Goal: Information Seeking & Learning: Check status

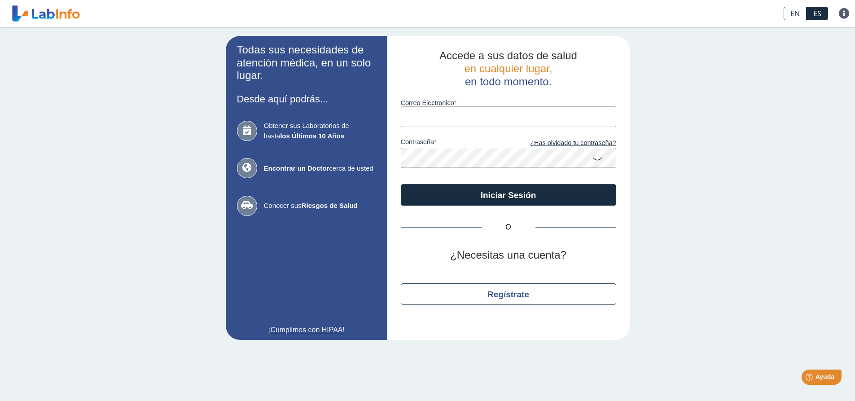
click at [461, 124] on input "Correo Electronico" at bounding box center [509, 116] width 216 height 20
type input "[PERSON_NAME][EMAIL_ADDRESS]"
click at [603, 143] on link "¿Has olvidado tu contraseña?" at bounding box center [563, 143] width 108 height 10
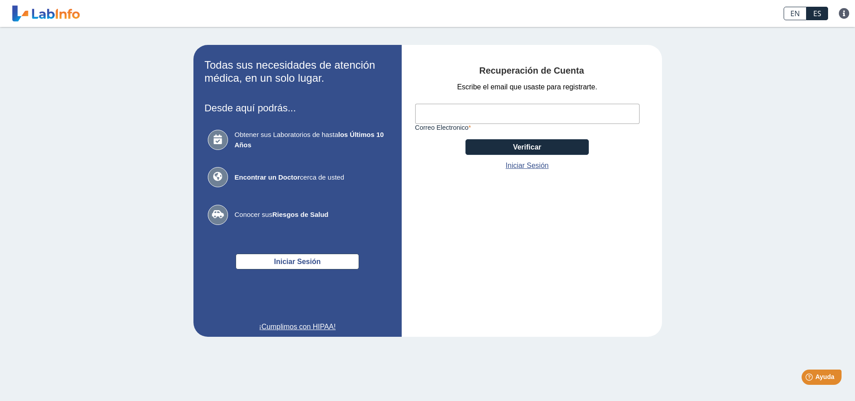
click at [460, 114] on input "Correo Electronico" at bounding box center [527, 114] width 225 height 20
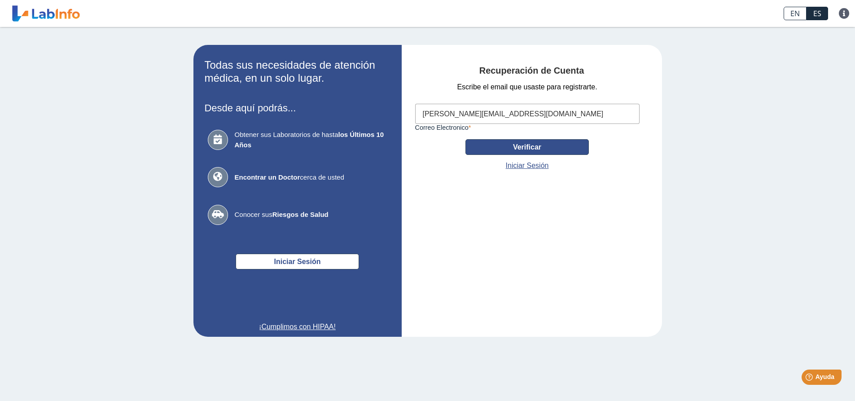
type input "[PERSON_NAME][EMAIL_ADDRESS][DOMAIN_NAME]"
click at [532, 142] on button "Verificar" at bounding box center [527, 147] width 123 height 16
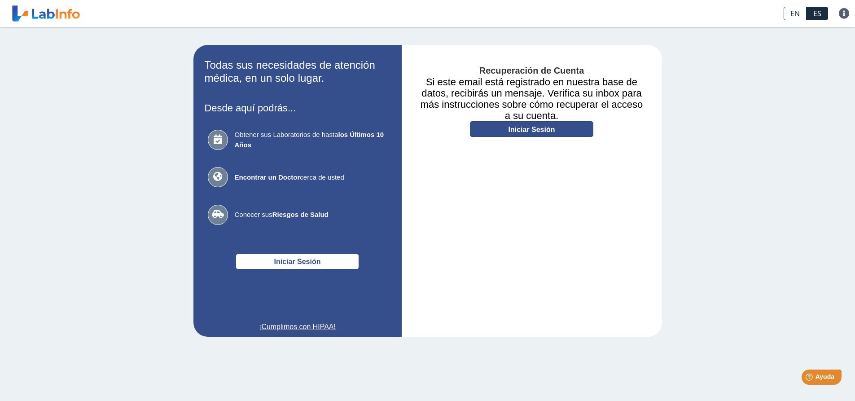
click at [527, 129] on link "Iniciar Sesión" at bounding box center [531, 129] width 123 height 16
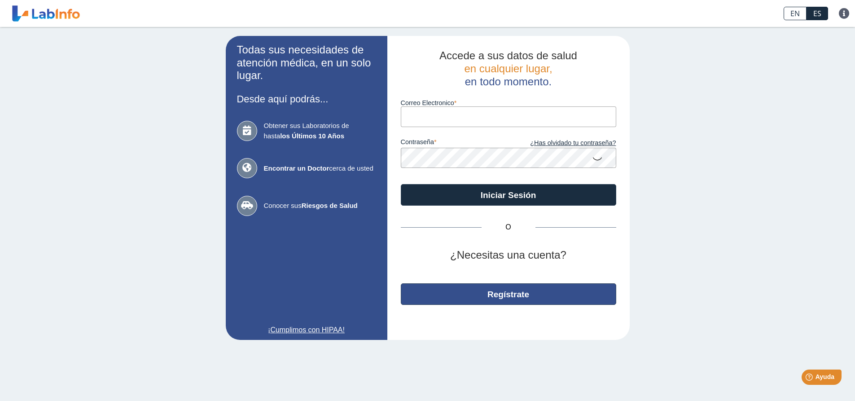
click at [516, 295] on button "Regístrate" at bounding box center [509, 294] width 216 height 22
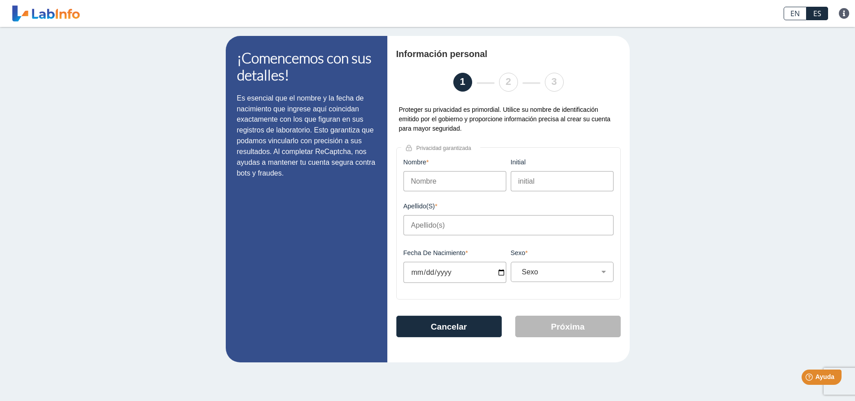
click at [424, 183] on input "Nombre" at bounding box center [455, 181] width 103 height 20
type input "[PERSON_NAME]"
click at [429, 223] on input "Apellido(s)" at bounding box center [509, 225] width 210 height 20
type input "[PERSON_NAME]"
click at [410, 181] on input "[PERSON_NAME]" at bounding box center [455, 181] width 103 height 20
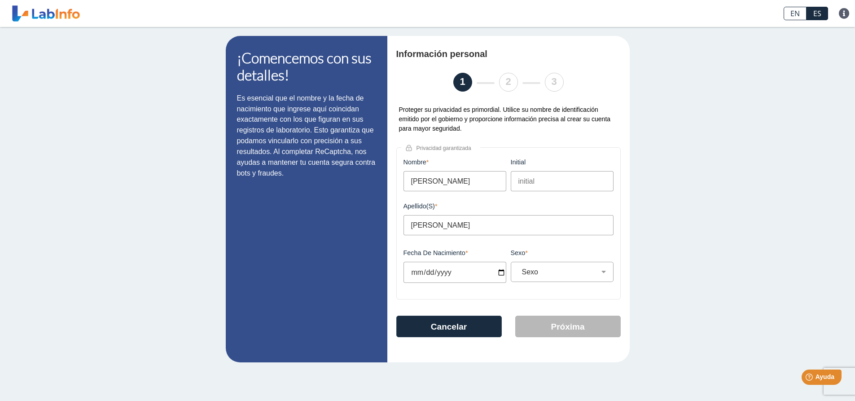
drag, startPoint x: 408, startPoint y: 182, endPoint x: 413, endPoint y: 183, distance: 4.5
click at [413, 183] on input "[PERSON_NAME]" at bounding box center [455, 181] width 103 height 20
type input "[PERSON_NAME]"
drag, startPoint x: 463, startPoint y: 274, endPoint x: 374, endPoint y: 264, distance: 88.6
click at [381, 269] on app-registration "¡Comencemos con sus detalles! Es esencial que el nombre y la fecha de nacimient…" at bounding box center [428, 199] width 404 height 326
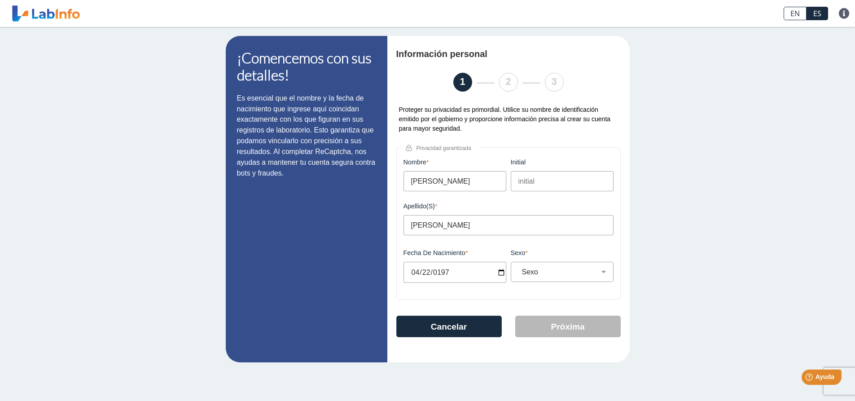
type input "[DATE]"
click at [605, 273] on select "Sexo Masculino Femenino" at bounding box center [566, 272] width 95 height 9
select select "M"
click at [519, 268] on select "Sexo Masculino Femenino" at bounding box center [566, 272] width 95 height 9
drag, startPoint x: 537, startPoint y: 179, endPoint x: 514, endPoint y: 178, distance: 23.8
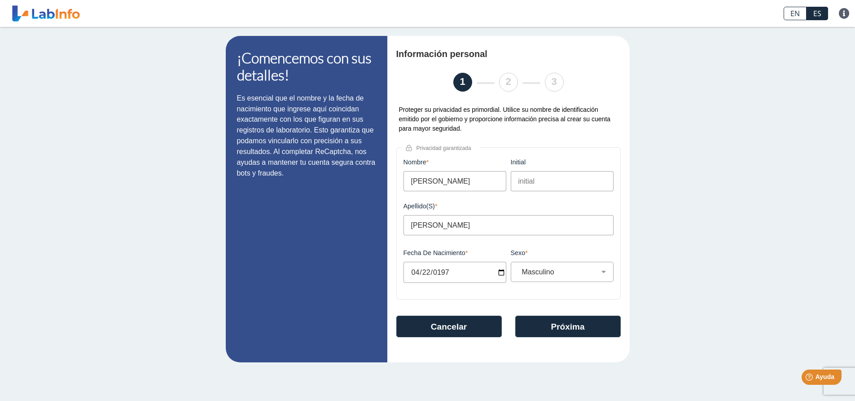
click at [519, 178] on input "initial" at bounding box center [562, 181] width 103 height 20
drag, startPoint x: 517, startPoint y: 181, endPoint x: 550, endPoint y: 185, distance: 33.0
click at [550, 185] on input "initial" at bounding box center [562, 181] width 103 height 20
type input "n/a"
click at [573, 325] on button "Próxima" at bounding box center [568, 327] width 106 height 22
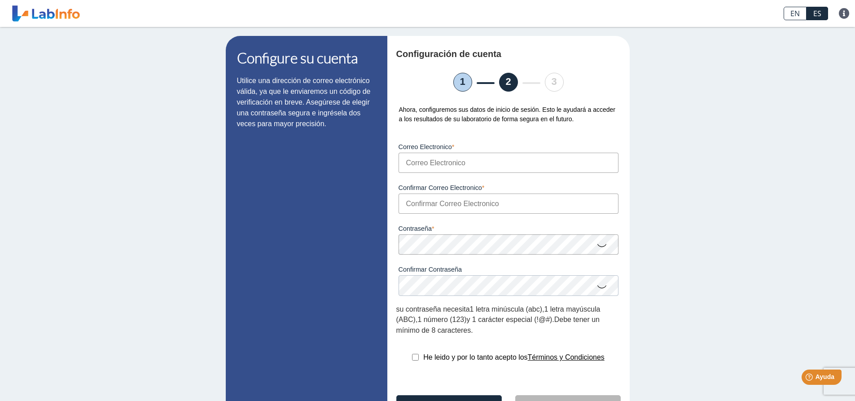
click at [433, 166] on input "Correo Electronico" at bounding box center [509, 163] width 220 height 20
type input "[PERSON_NAME][EMAIL_ADDRESS][DOMAIN_NAME]"
click at [409, 207] on input "Confirmar Correo Electronico" at bounding box center [509, 204] width 220 height 20
type input "[PERSON_NAME][EMAIL_ADDRESS][DOMAIN_NAME]"
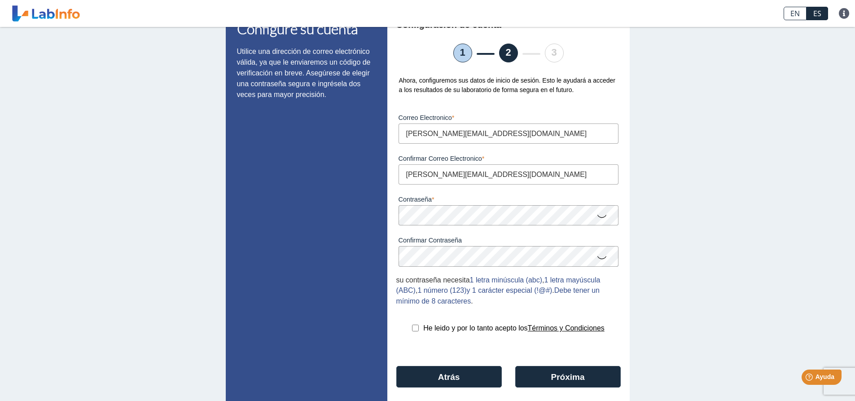
scroll to position [45, 0]
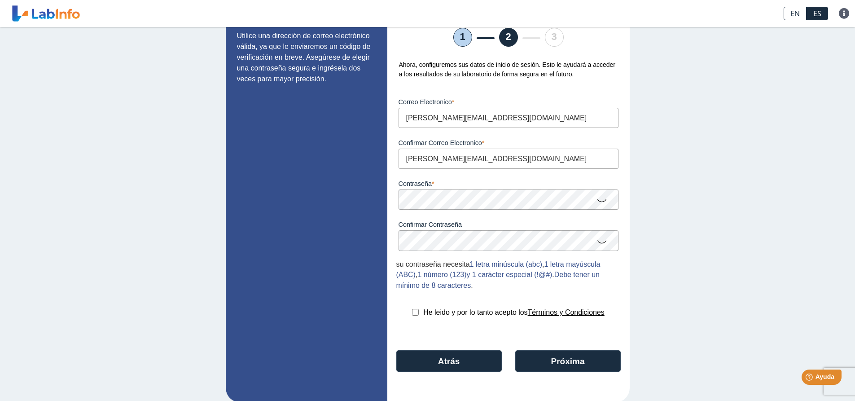
click at [412, 312] on input "checkbox" at bounding box center [415, 312] width 7 height 7
checkbox input "true"
click at [566, 360] on button "Próxima" at bounding box center [568, 361] width 106 height 22
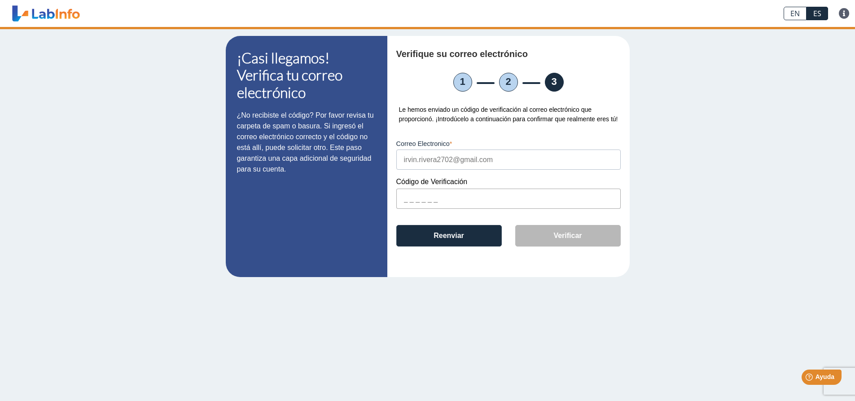
scroll to position [0, 0]
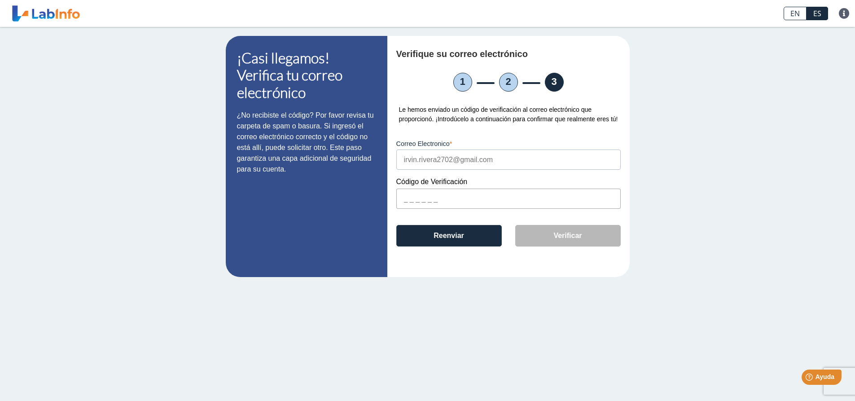
click at [403, 197] on input "text" at bounding box center [509, 199] width 225 height 20
type input "E593F0"
click at [568, 236] on button "Verificar" at bounding box center [568, 236] width 106 height 22
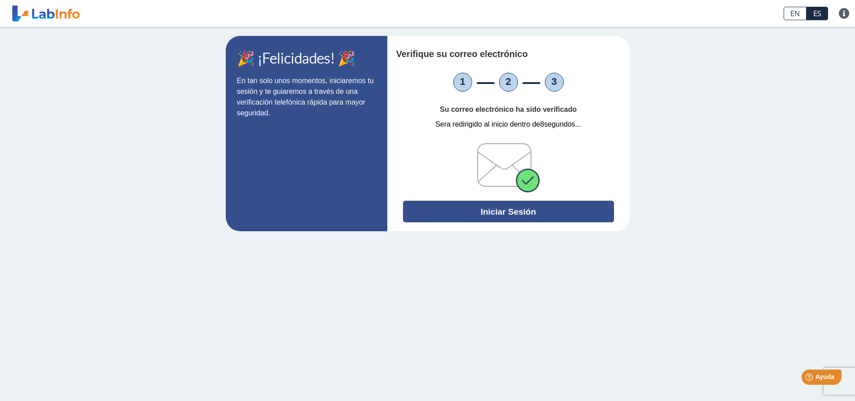
click at [505, 211] on button "Iniciar Sesión" at bounding box center [508, 212] width 211 height 22
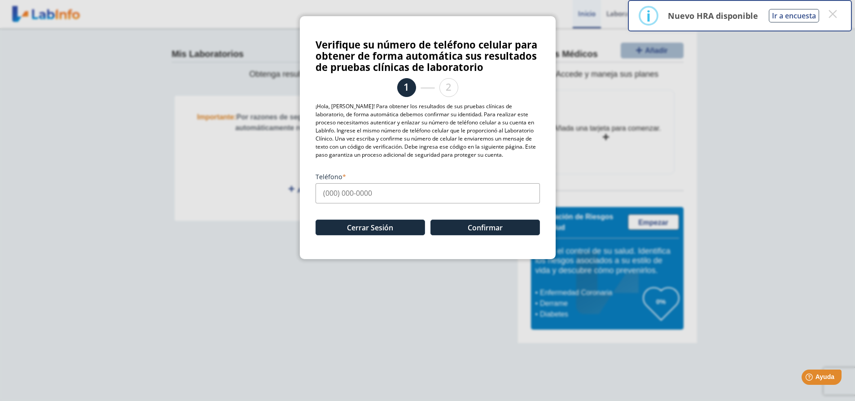
drag, startPoint x: 315, startPoint y: 195, endPoint x: 421, endPoint y: 205, distance: 106.4
click at [395, 202] on div "Verifique su número de teléfono celular para obtener de forma automática sus re…" at bounding box center [428, 137] width 256 height 243
click at [344, 195] on input "Teléfono" at bounding box center [428, 193] width 225 height 20
type input "[PHONE_NUMBER]"
click at [465, 228] on button "Confirmar" at bounding box center [486, 228] width 110 height 16
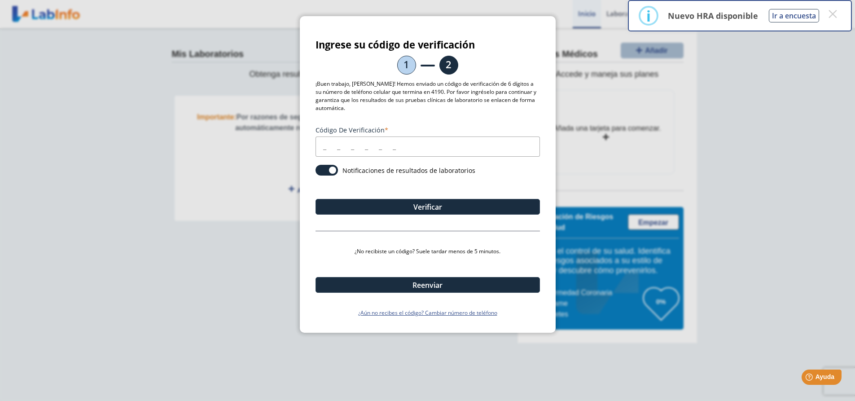
click at [325, 144] on input "Código de verificación" at bounding box center [428, 147] width 225 height 20
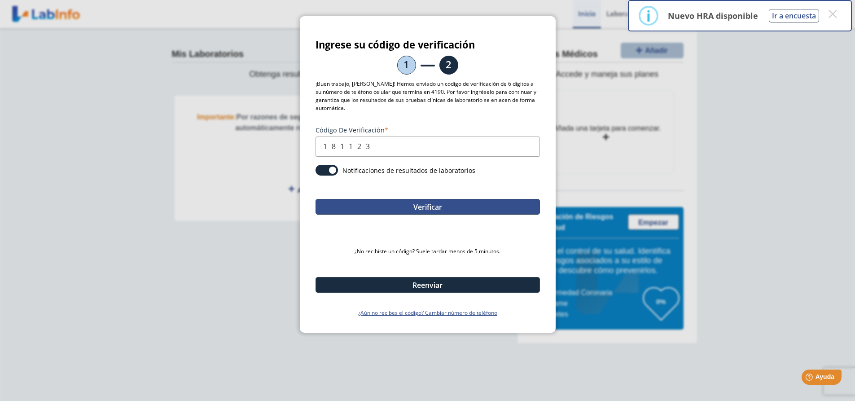
type input "181123"
click at [426, 206] on button "Verificar" at bounding box center [428, 207] width 225 height 16
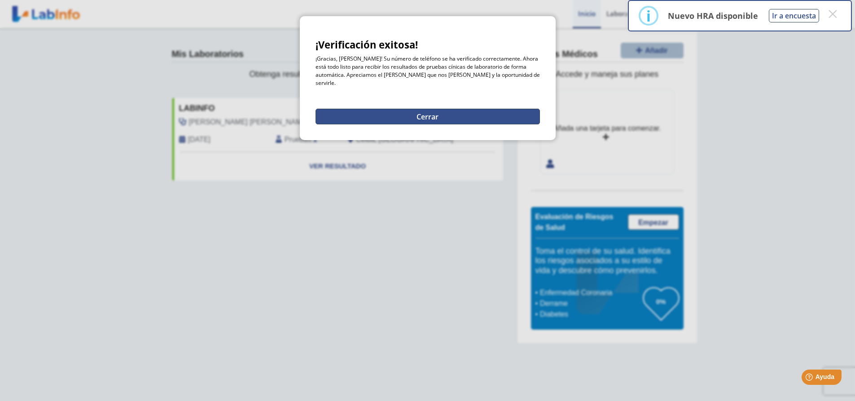
click at [437, 110] on button "Cerrar" at bounding box center [428, 117] width 225 height 16
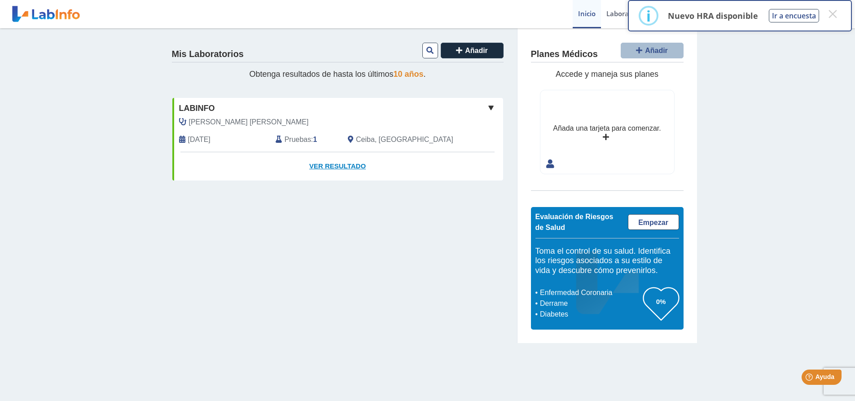
click at [339, 165] on link "Ver Resultado" at bounding box center [337, 166] width 331 height 28
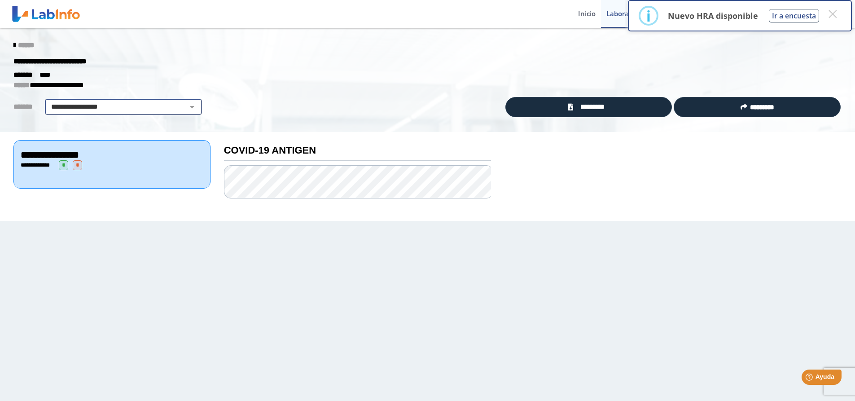
click at [189, 108] on select "**********" at bounding box center [124, 106] width 152 height 11
click at [48, 101] on select "**********" at bounding box center [124, 106] width 152 height 11
click at [13, 44] on icon at bounding box center [14, 45] width 2 height 7
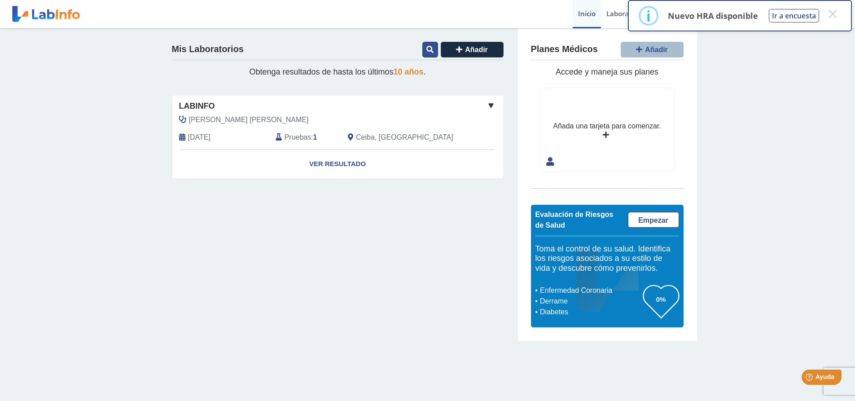
click at [432, 50] on icon at bounding box center [430, 49] width 7 height 7
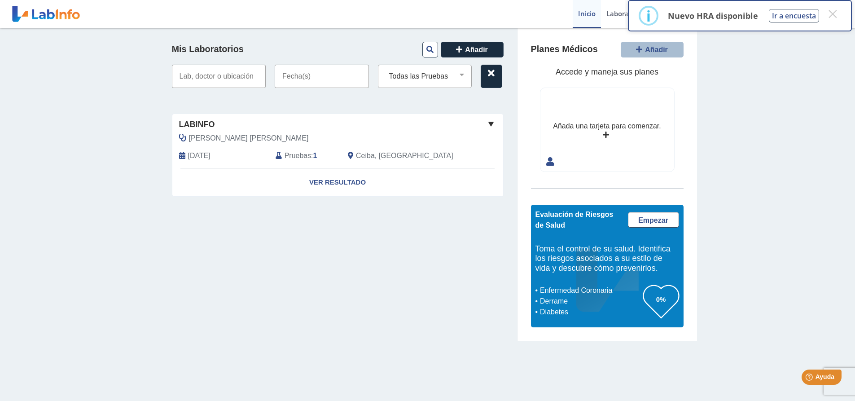
click at [224, 79] on input "text" at bounding box center [219, 76] width 94 height 23
click at [428, 49] on icon at bounding box center [430, 49] width 7 height 7
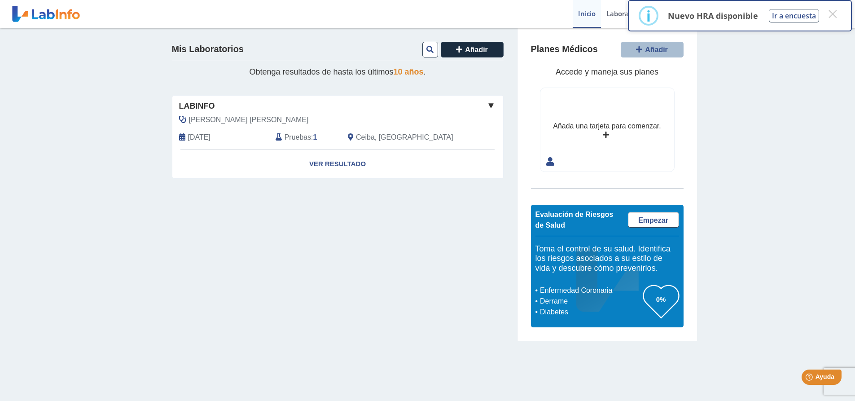
click at [491, 105] on span at bounding box center [491, 105] width 11 height 11
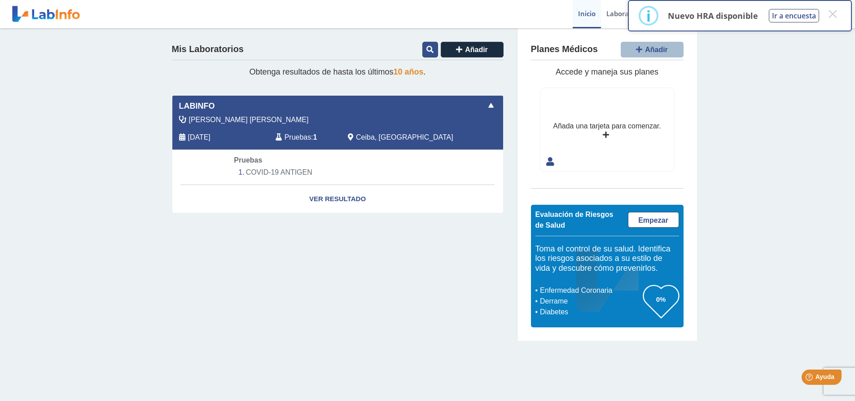
click at [433, 51] on icon at bounding box center [430, 49] width 7 height 7
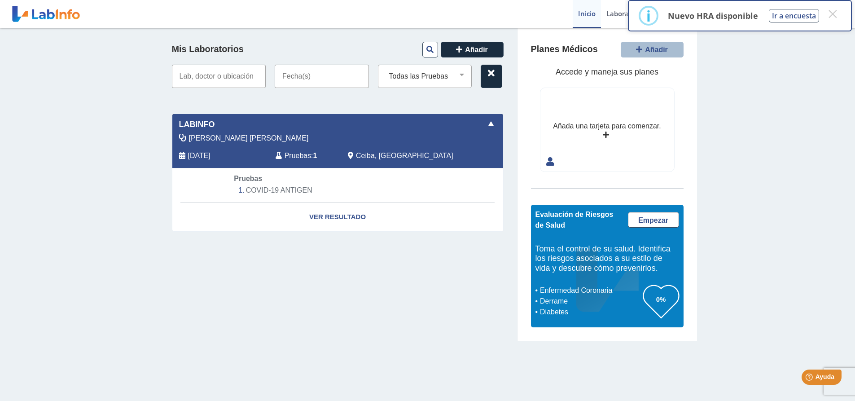
drag, startPoint x: 257, startPoint y: 77, endPoint x: 165, endPoint y: 62, distance: 93.6
click at [166, 63] on div "Mis Laboratorios Añadir Todas las Pruebas [MEDICAL_DATA] antigen Obtenga result…" at bounding box center [338, 184] width 359 height 313
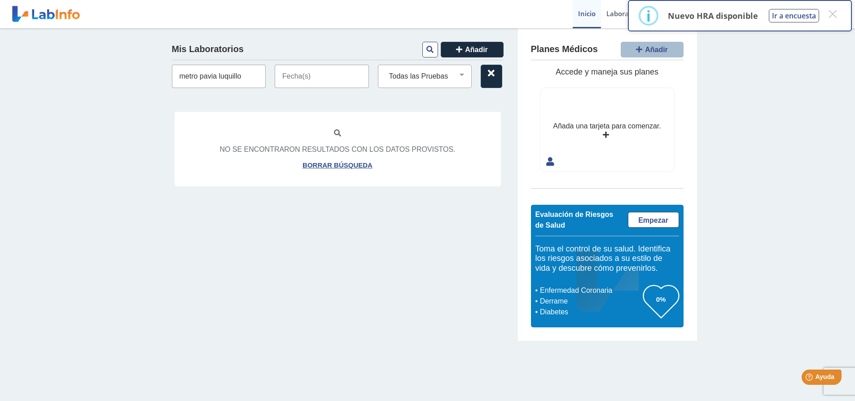
type input "metro pavia luquillo"
click at [311, 78] on input "text" at bounding box center [322, 76] width 94 height 23
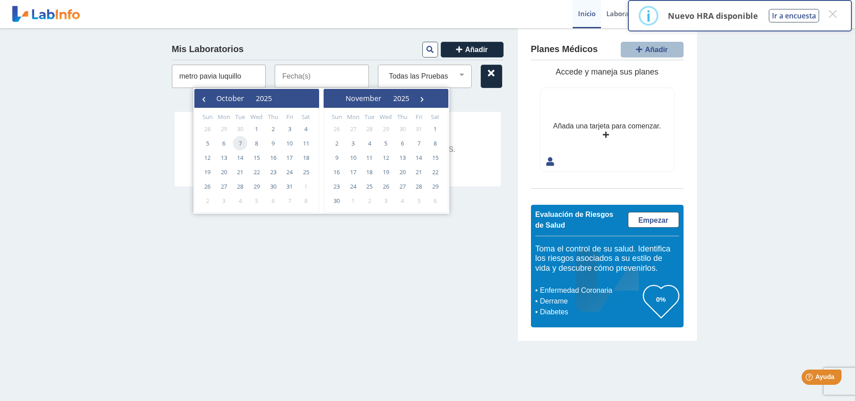
click at [243, 142] on span "7" at bounding box center [240, 143] width 14 height 14
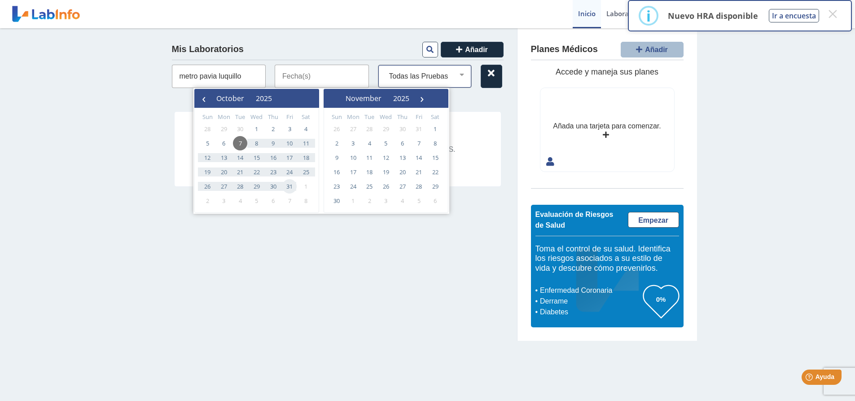
click at [461, 76] on select "Todas las Pruebas [MEDICAL_DATA] antigen" at bounding box center [429, 76] width 86 height 12
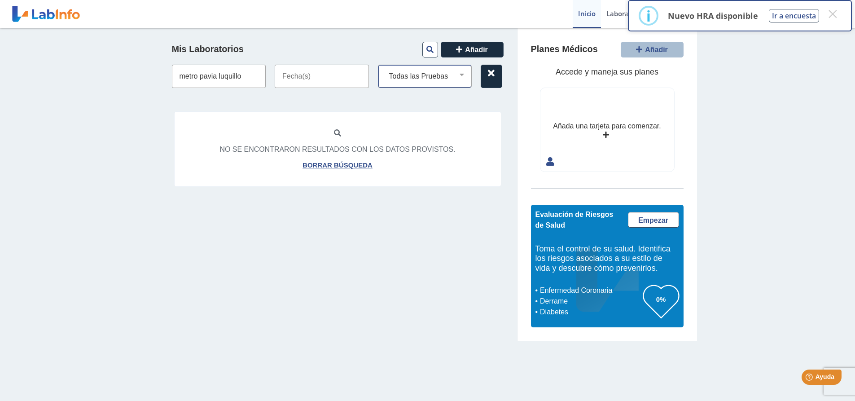
click at [386, 70] on select "Todas las Pruebas [MEDICAL_DATA] antigen" at bounding box center [429, 76] width 86 height 12
drag, startPoint x: 250, startPoint y: 81, endPoint x: 95, endPoint y: 52, distance: 157.6
click at [124, 61] on div "Mis Laboratorios Añadir metro pavia luquillo Todas las Pruebas [MEDICAL_DATA] a…" at bounding box center [427, 184] width 855 height 313
click at [619, 16] on link "Laboratorios" at bounding box center [627, 14] width 52 height 28
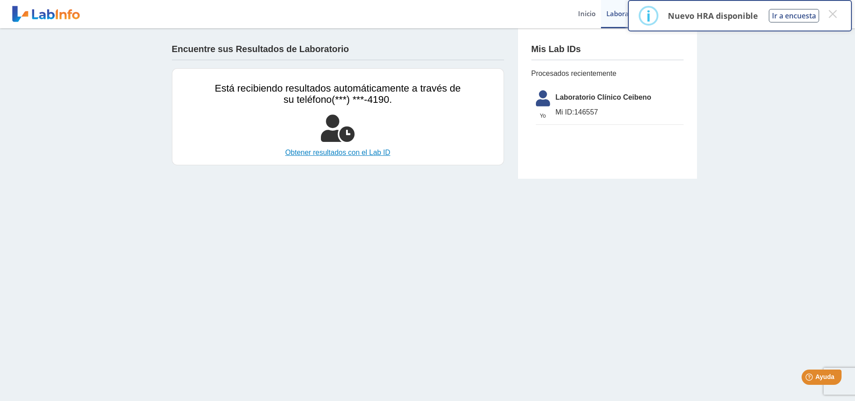
click at [333, 153] on link "Obtener resultados con el Lab ID" at bounding box center [338, 152] width 246 height 11
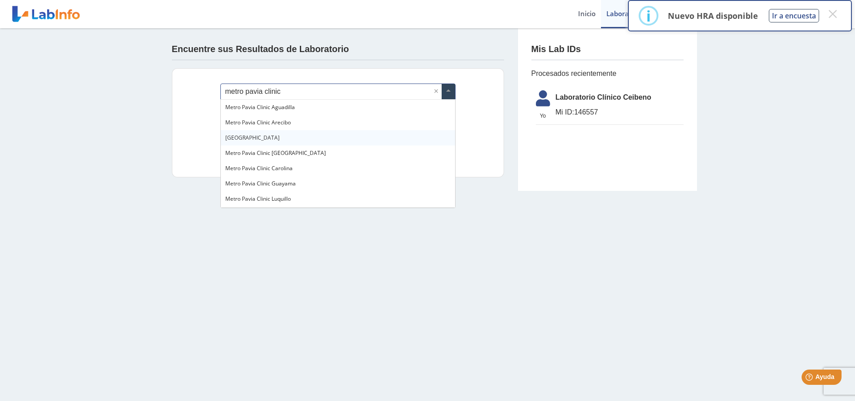
type input "metro pavia clinic"
click at [278, 199] on span "Metro Pavia Clinic Luquillo" at bounding box center [258, 199] width 66 height 8
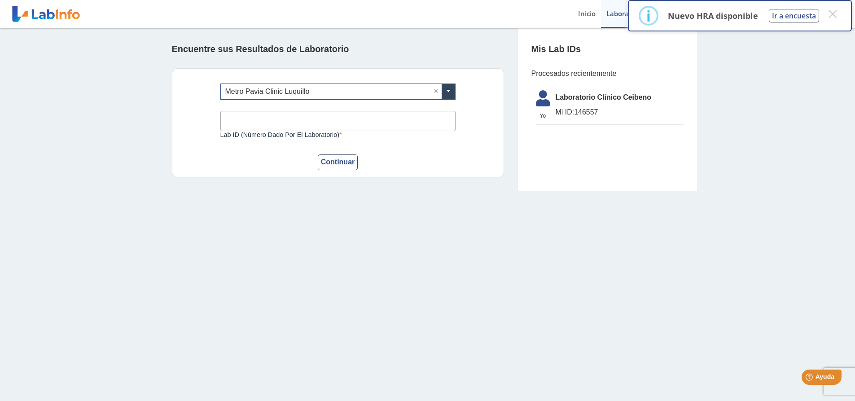
click at [251, 125] on input "Lab ID (número dado por el laboratorio)" at bounding box center [337, 121] width 235 height 20
type input "28420"
click at [328, 162] on button "Continuar" at bounding box center [338, 162] width 40 height 16
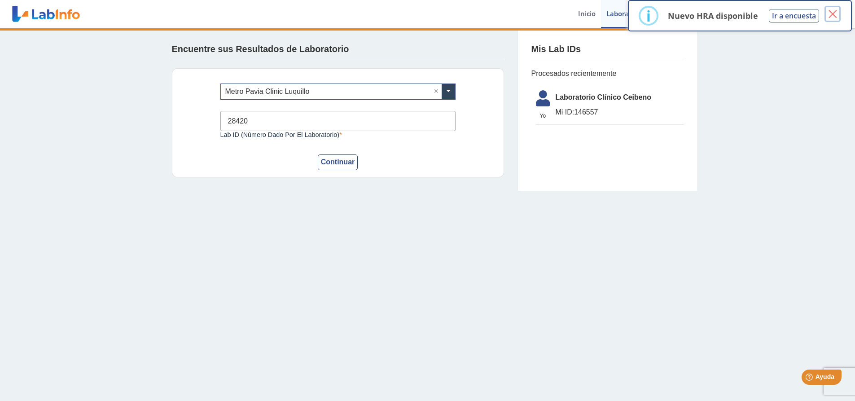
click at [835, 15] on button "×" at bounding box center [833, 14] width 16 height 16
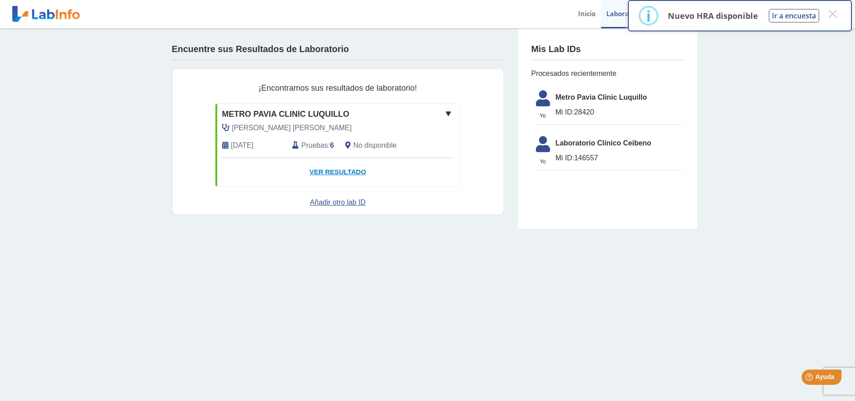
click at [334, 173] on link "Ver Resultado" at bounding box center [338, 172] width 245 height 28
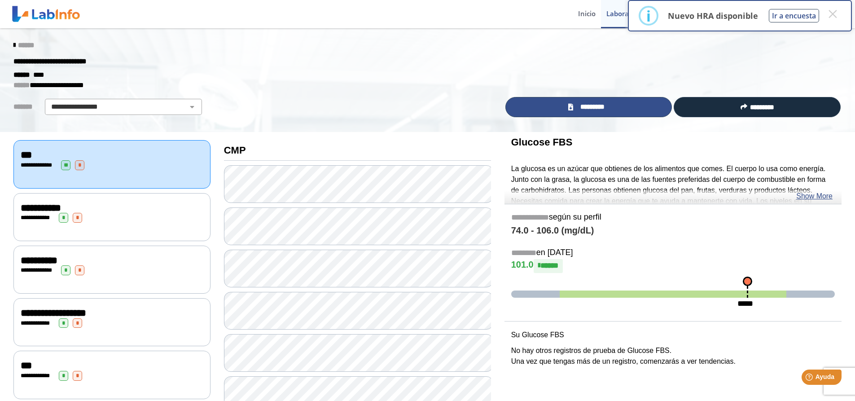
click at [570, 107] on icon at bounding box center [570, 107] width 5 height 7
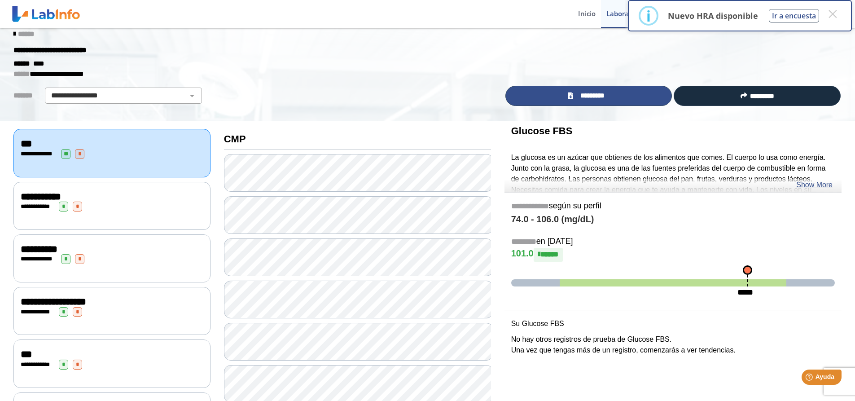
scroll to position [45, 0]
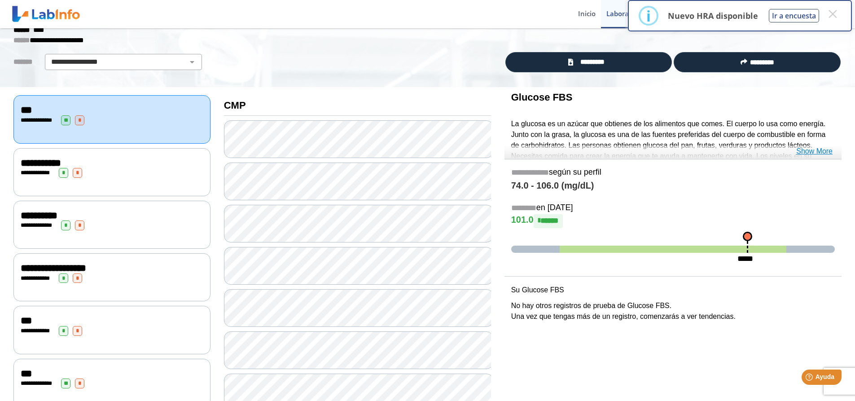
click at [809, 151] on link "Show More" at bounding box center [815, 151] width 36 height 11
